Goal: Register for event/course

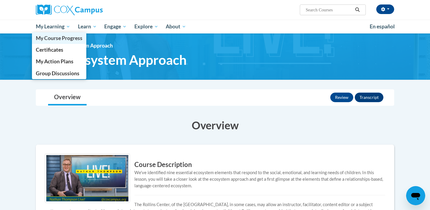
click at [66, 38] on span "My Course Progress" at bounding box center [59, 38] width 47 height 6
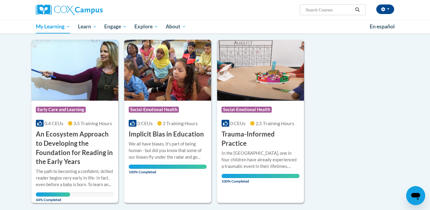
scroll to position [73, 0]
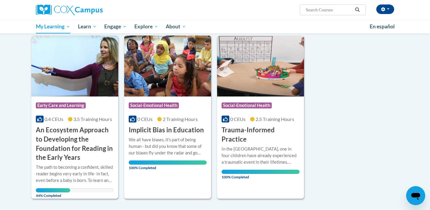
click at [68, 181] on div "The path to becoming a confident, skilled reader begins very early in life- in …" at bounding box center [75, 174] width 78 height 20
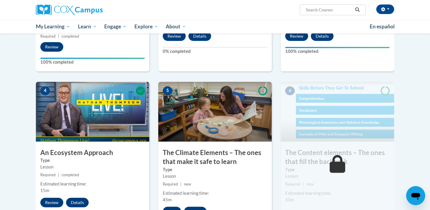
scroll to position [294, 0]
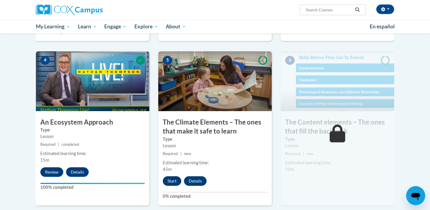
click at [175, 181] on button "Start" at bounding box center [172, 181] width 19 height 10
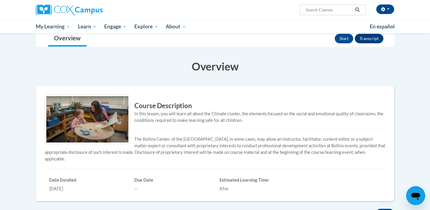
scroll to position [63, 0]
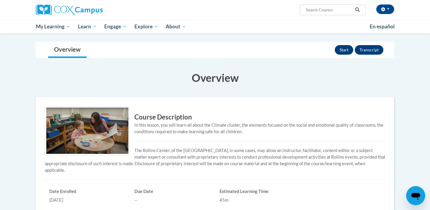
click at [349, 47] on button "Start" at bounding box center [344, 50] width 19 height 10
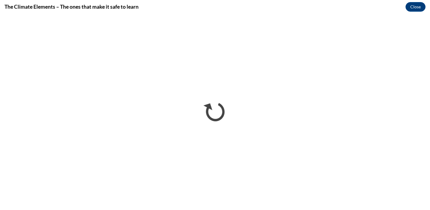
scroll to position [0, 0]
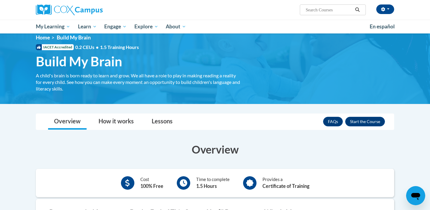
scroll to position [3, 0]
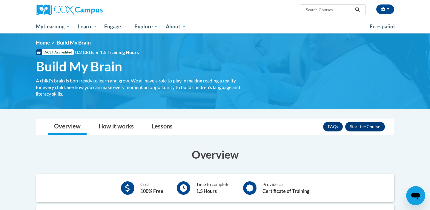
click at [368, 127] on button "Enroll" at bounding box center [365, 127] width 40 height 10
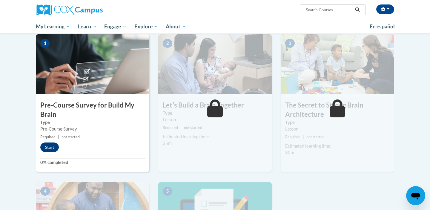
scroll to position [144, 0]
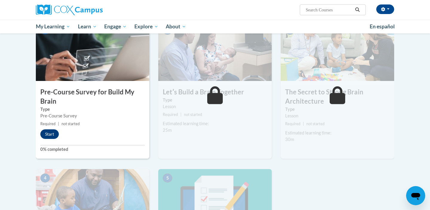
click at [50, 134] on button "Start" at bounding box center [49, 134] width 19 height 10
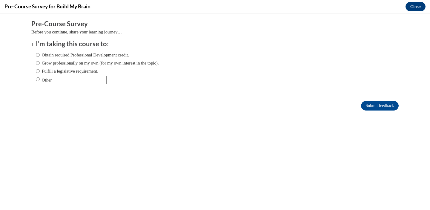
scroll to position [0, 0]
click at [58, 52] on label "Obtain required Professional Development credit." at bounding box center [82, 55] width 93 height 7
click at [40, 52] on input "Obtain required Professional Development credit." at bounding box center [38, 55] width 4 height 7
radio input "true"
click at [383, 106] on input "Submit feedback" at bounding box center [380, 106] width 38 height 10
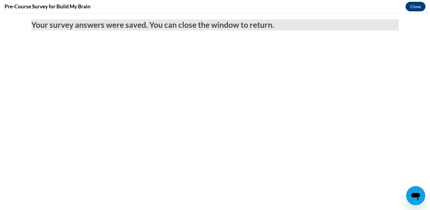
click at [421, 10] on button "Close" at bounding box center [415, 7] width 20 height 10
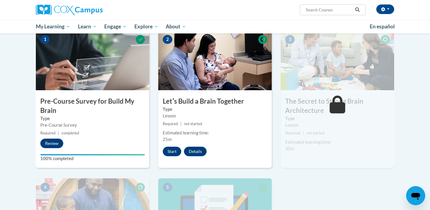
scroll to position [99, 0]
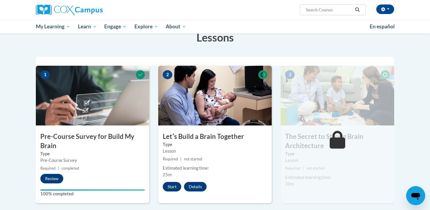
click at [174, 185] on button "Start" at bounding box center [172, 187] width 19 height 10
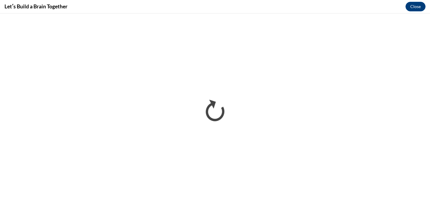
scroll to position [0, 0]
